Goal: Task Accomplishment & Management: Manage account settings

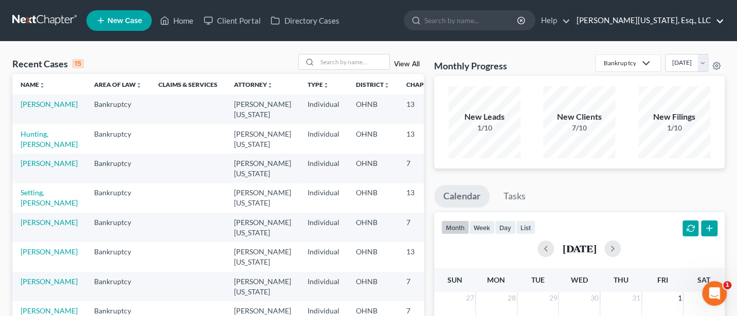
click at [655, 21] on link "[PERSON_NAME][US_STATE], Esq., LLC" at bounding box center [648, 20] width 153 height 19
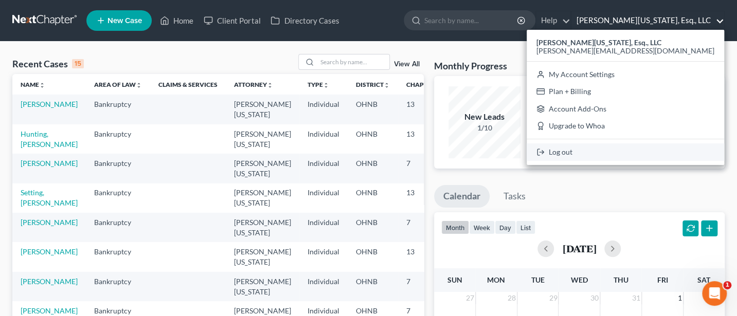
click at [646, 151] on link "Log out" at bounding box center [626, 152] width 198 height 17
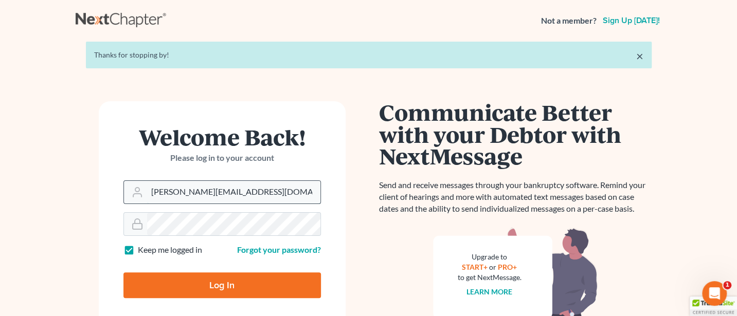
click at [258, 192] on input "[PERSON_NAME][EMAIL_ADDRESS][DOMAIN_NAME]" at bounding box center [233, 192] width 173 height 23
type input "[PERSON_NAME][EMAIL_ADDRESS][DOMAIN_NAME]"
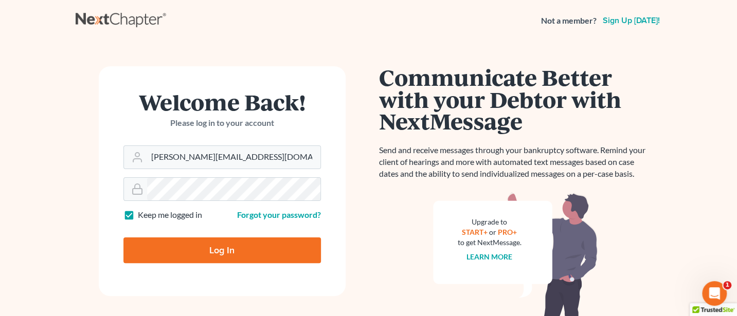
click at [228, 256] on input "Log In" at bounding box center [222, 251] width 198 height 26
type input "Thinking..."
